Goal: Transaction & Acquisition: Purchase product/service

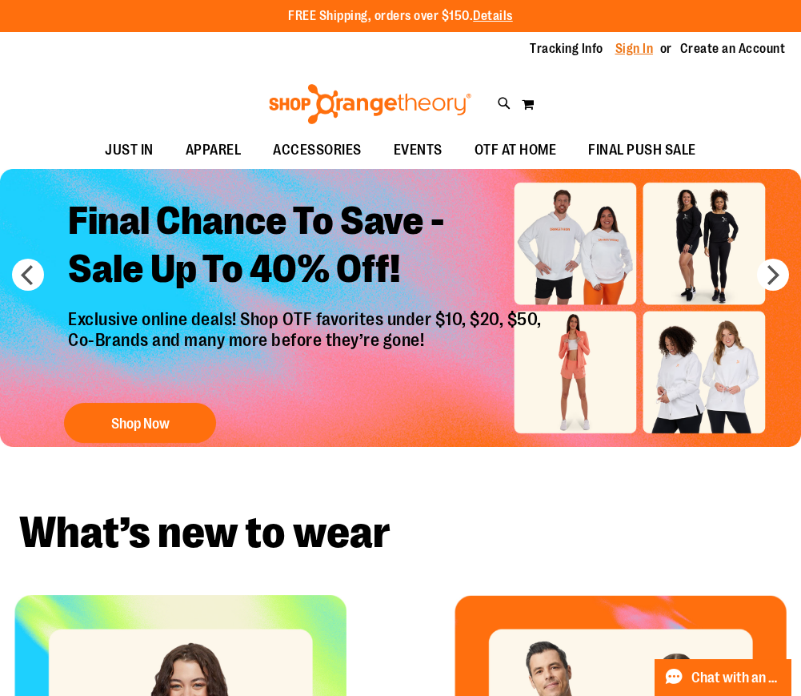
click at [636, 42] on link "Sign In" at bounding box center [635, 49] width 38 height 18
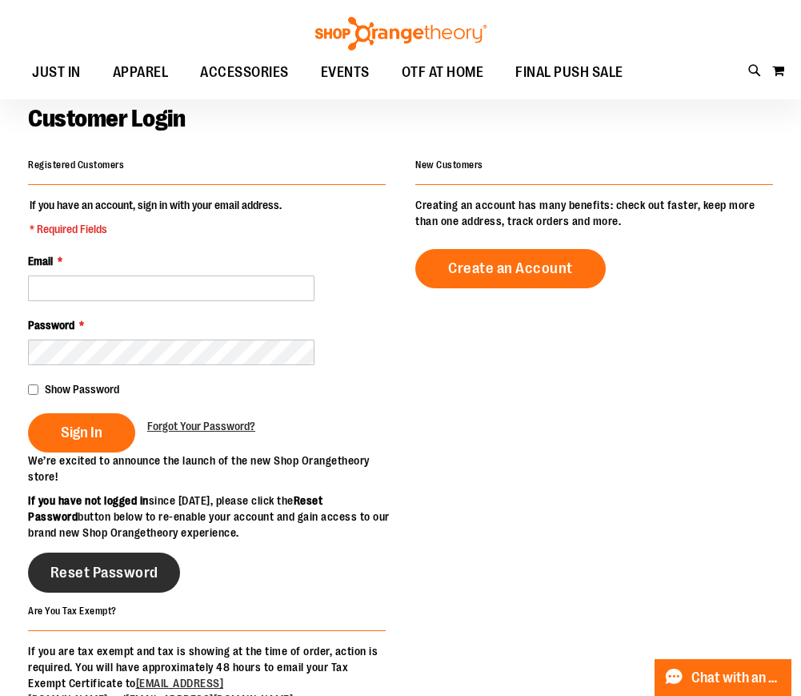
scroll to position [47, 0]
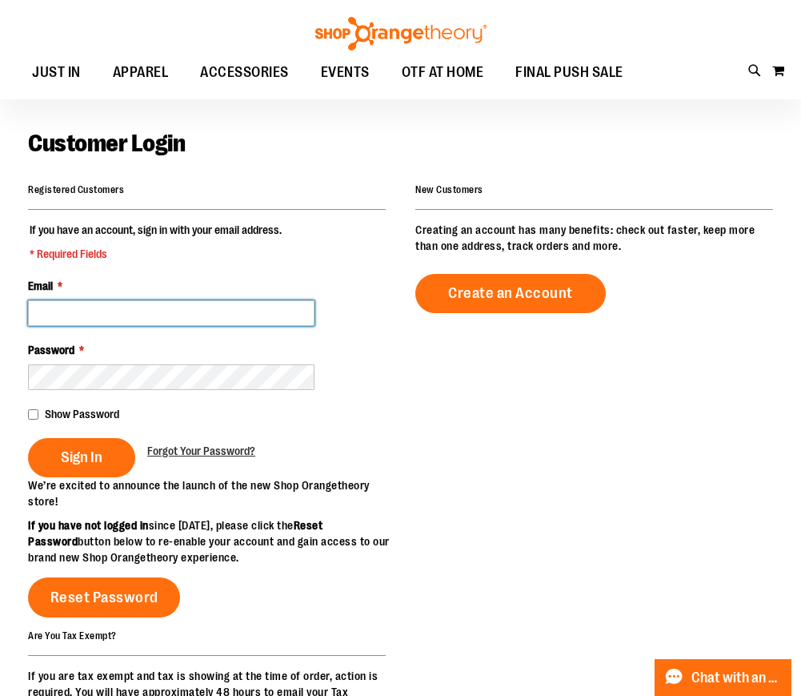
click at [79, 315] on input "Email *" at bounding box center [171, 313] width 287 height 26
type input "**********"
click at [28, 438] on button "Sign In" at bounding box center [81, 457] width 107 height 39
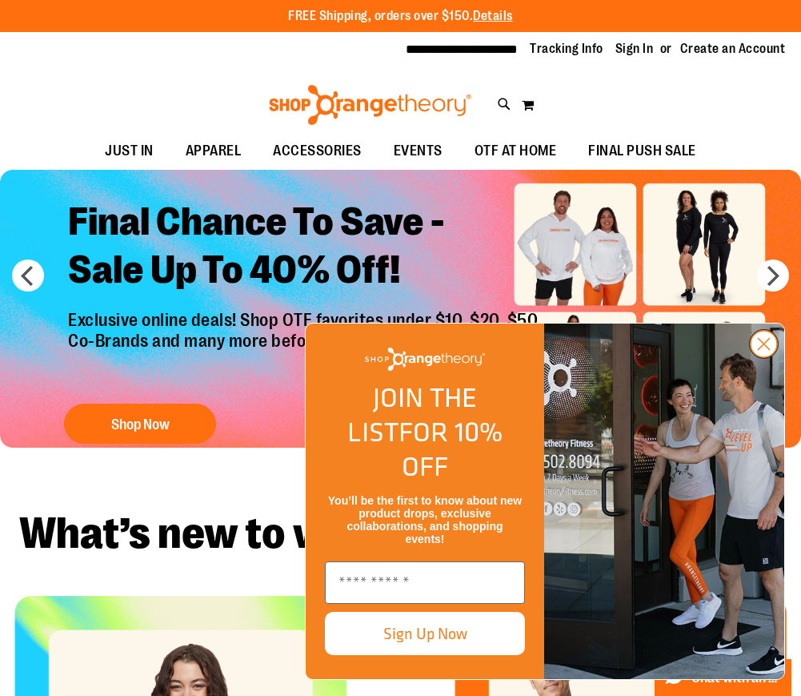
click at [768, 357] on circle "Close dialog" at bounding box center [764, 344] width 26 height 26
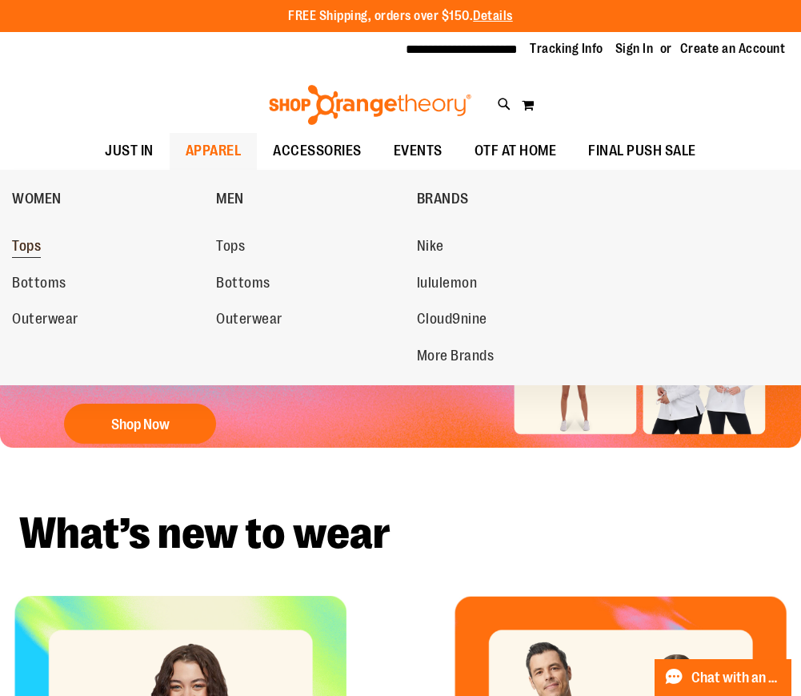
click at [27, 249] on span "Tops" at bounding box center [26, 248] width 29 height 20
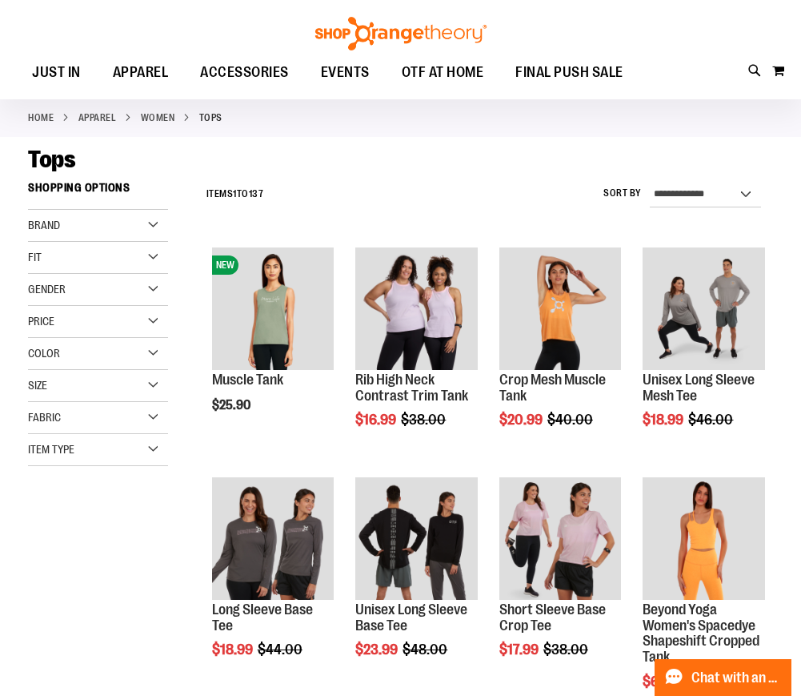
scroll to position [75, 0]
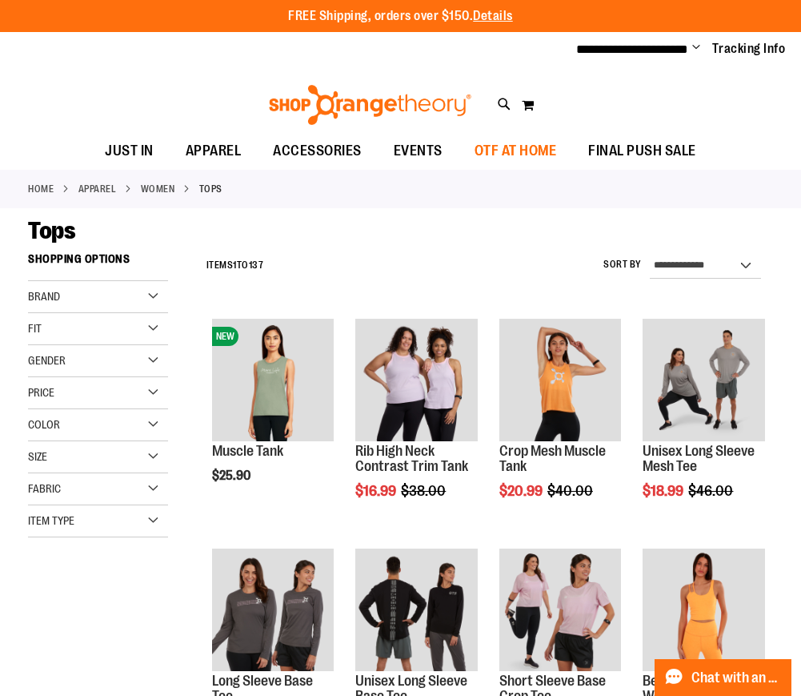
click at [512, 150] on span "OTF AT HOME" at bounding box center [516, 151] width 82 height 36
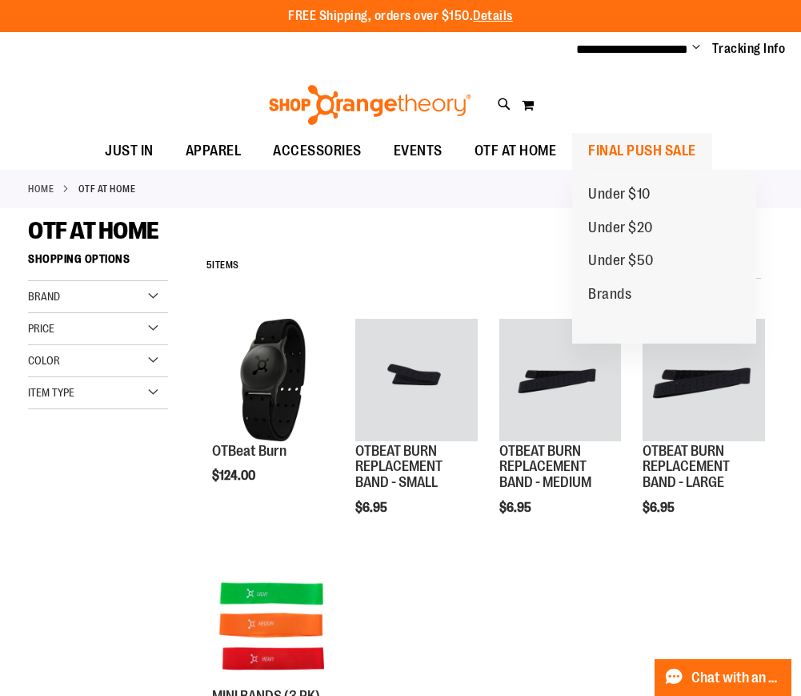
click at [639, 143] on span "FINAL PUSH SALE" at bounding box center [642, 151] width 108 height 36
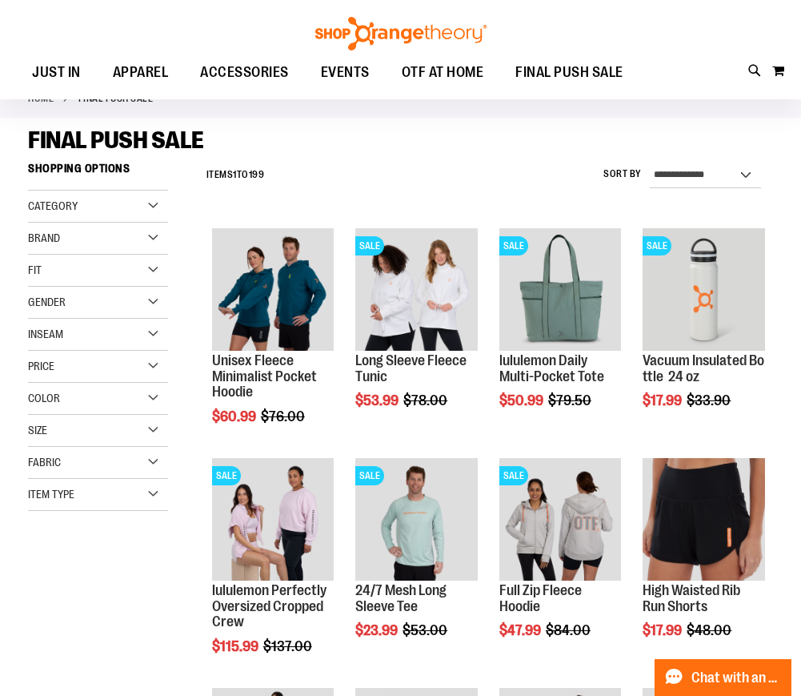
scroll to position [90, 0]
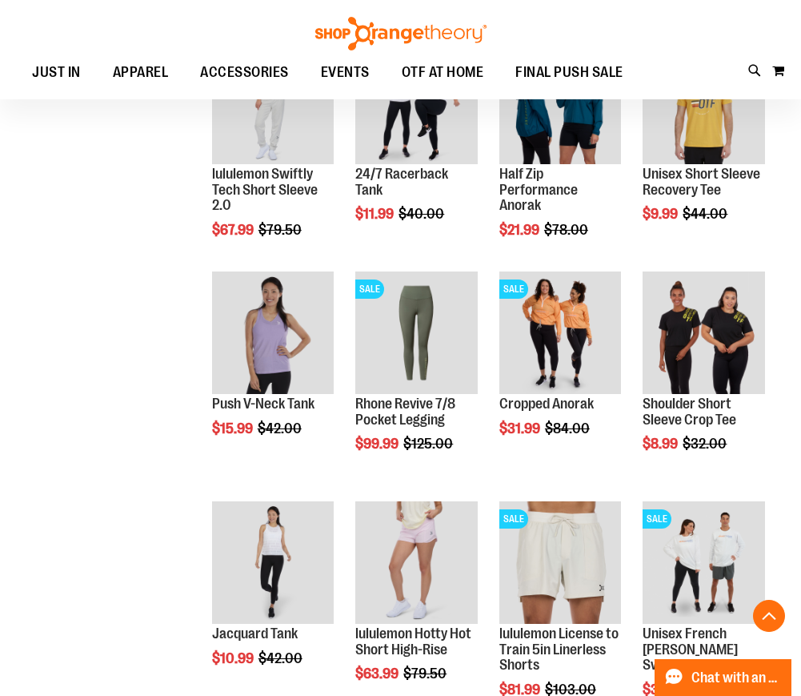
scroll to position [737, 0]
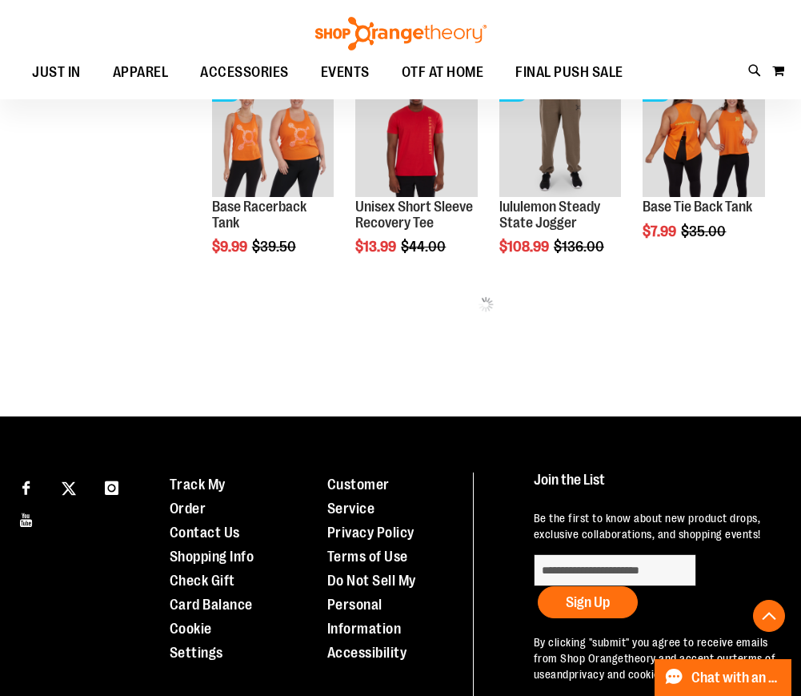
scroll to position [1398, 0]
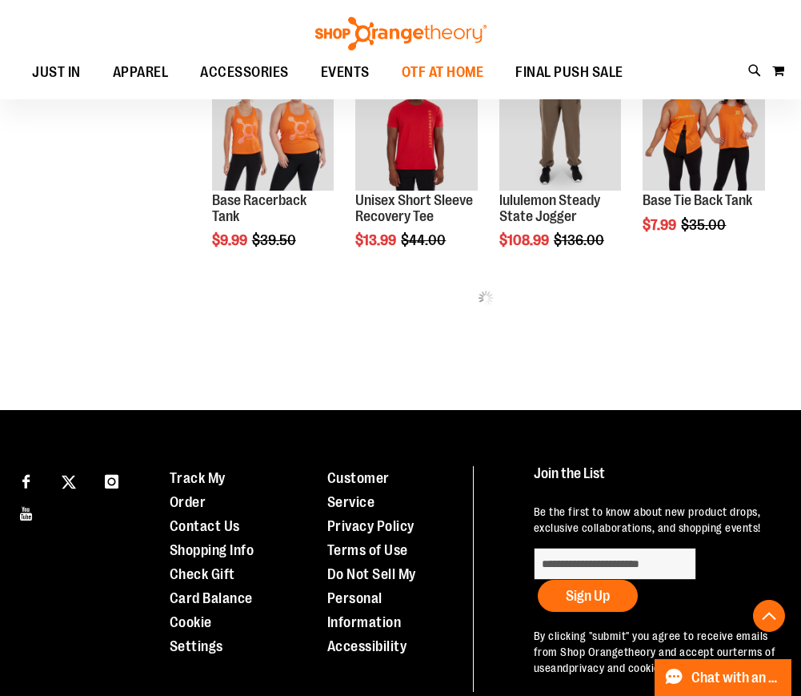
click at [484, 74] on span "OTF AT HOME" at bounding box center [443, 72] width 82 height 36
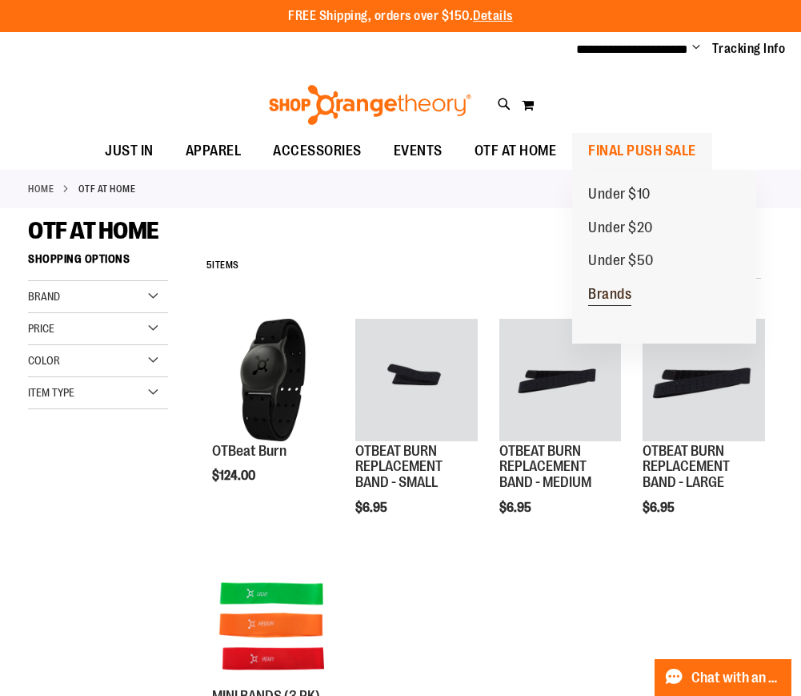
click at [598, 291] on span "Brands" at bounding box center [609, 296] width 43 height 20
